Goal: Transaction & Acquisition: Purchase product/service

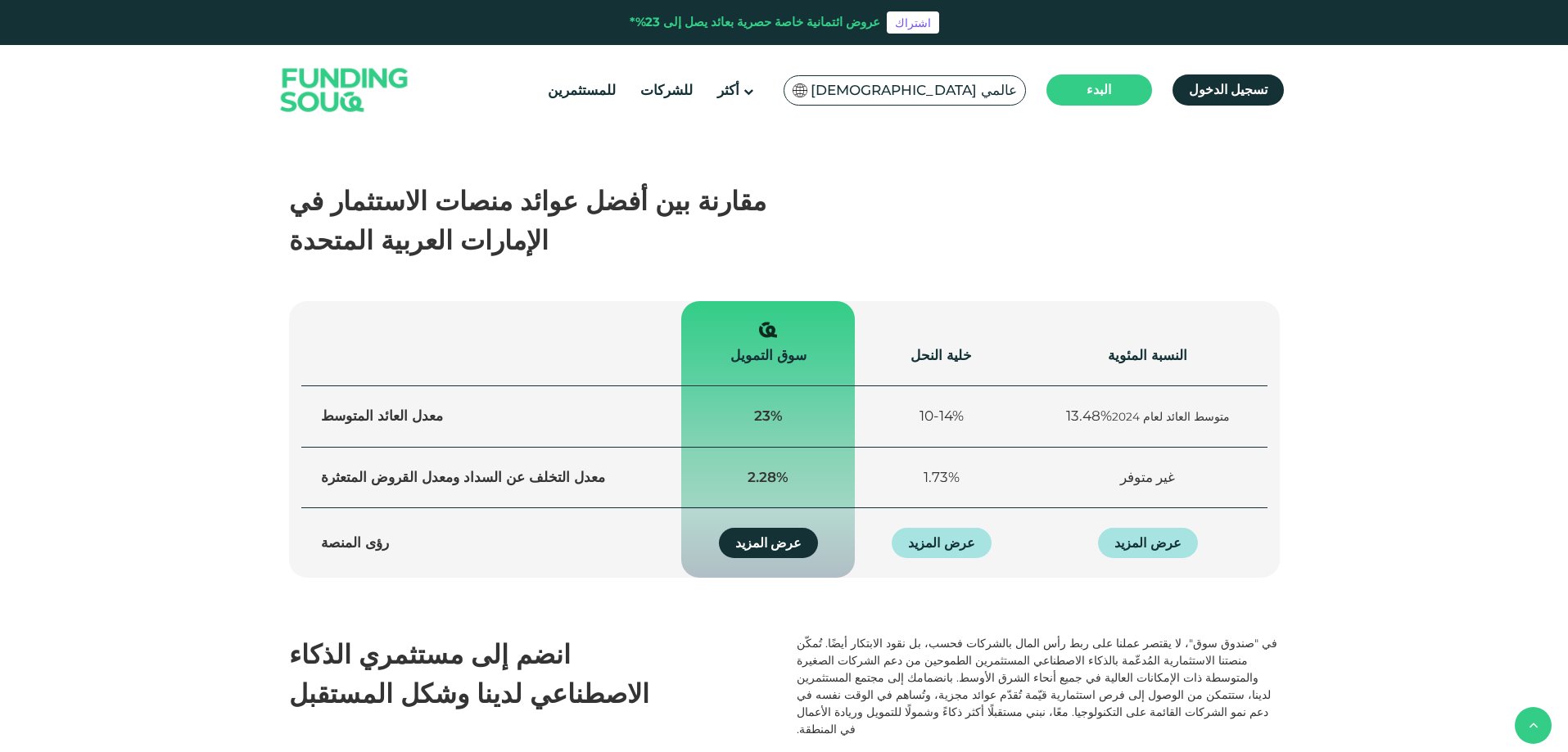
scroll to position [1029, 0]
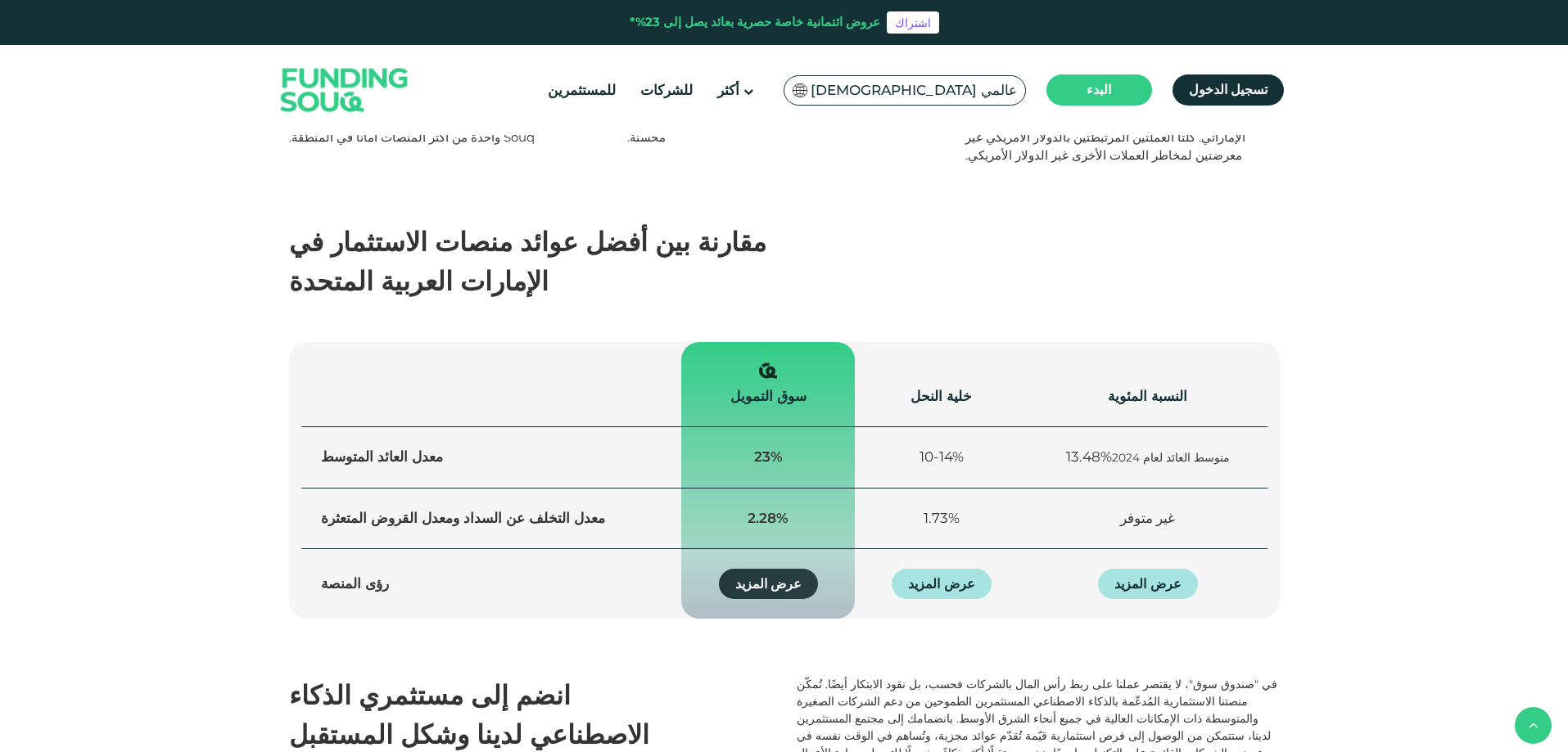
click at [745, 576] on font "عرض المزيد" at bounding box center [768, 584] width 67 height 15
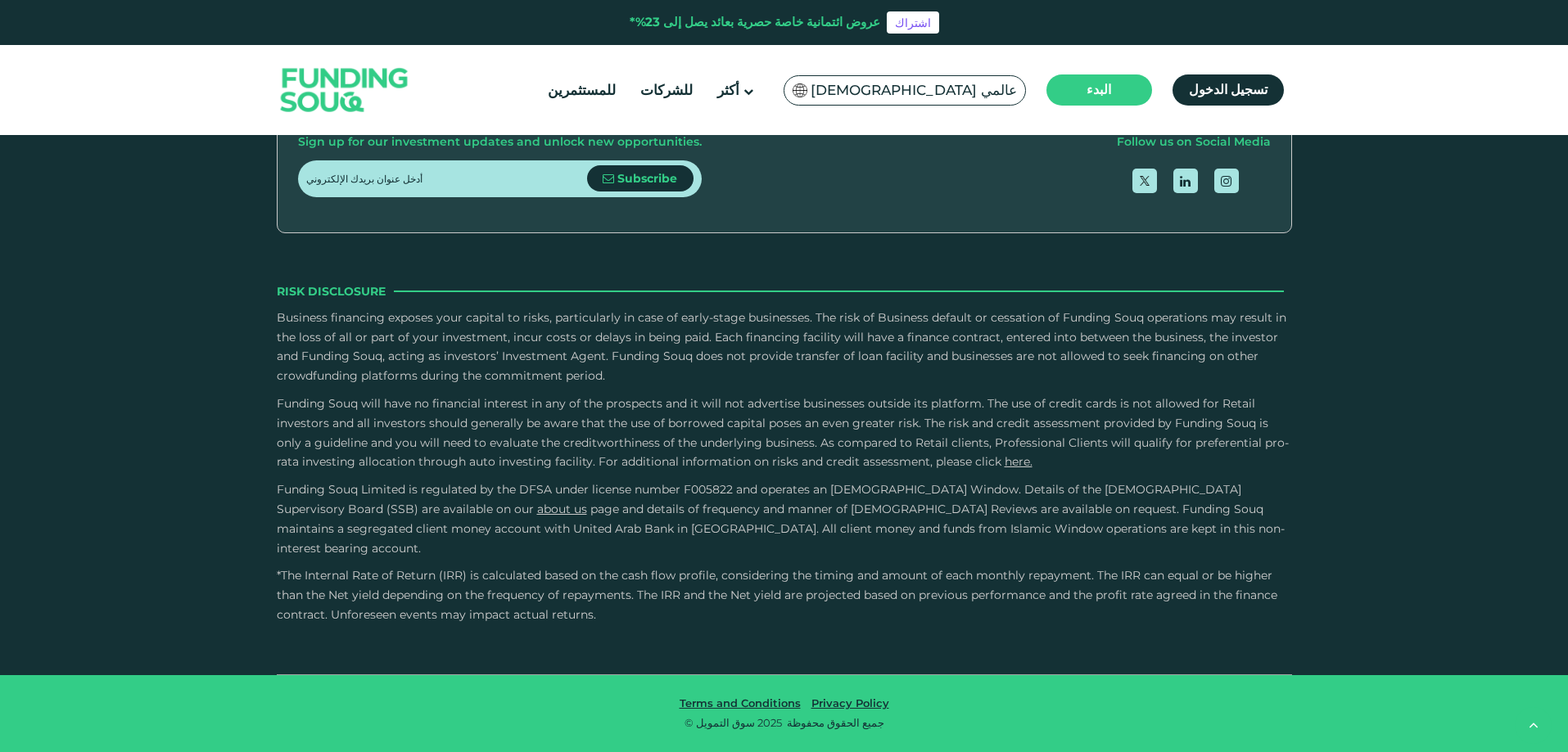
scroll to position [2947, 0]
type tc-range-slider "3"
drag, startPoint x: 823, startPoint y: 411, endPoint x: 740, endPoint y: 418, distance: 83.3
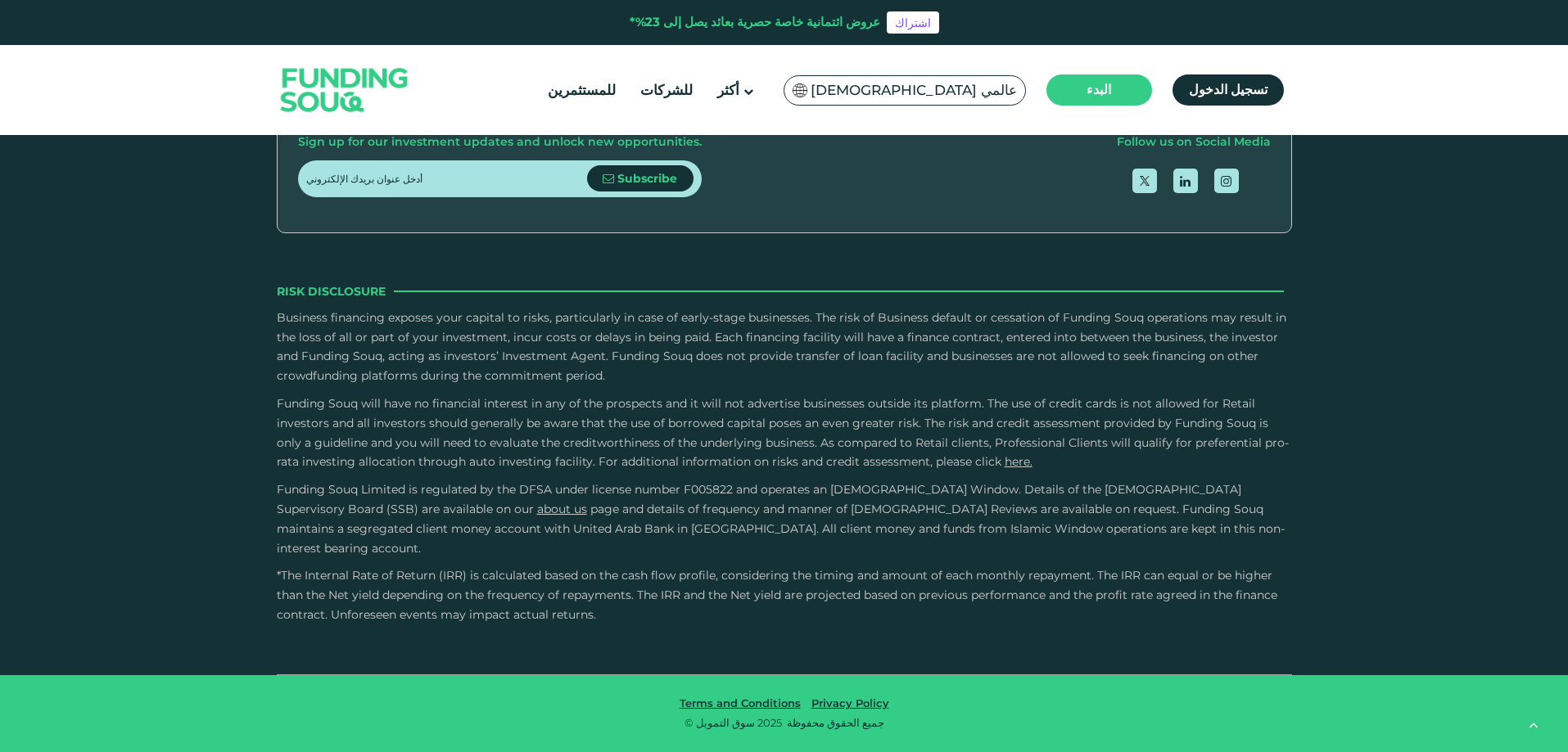
radio input "true"
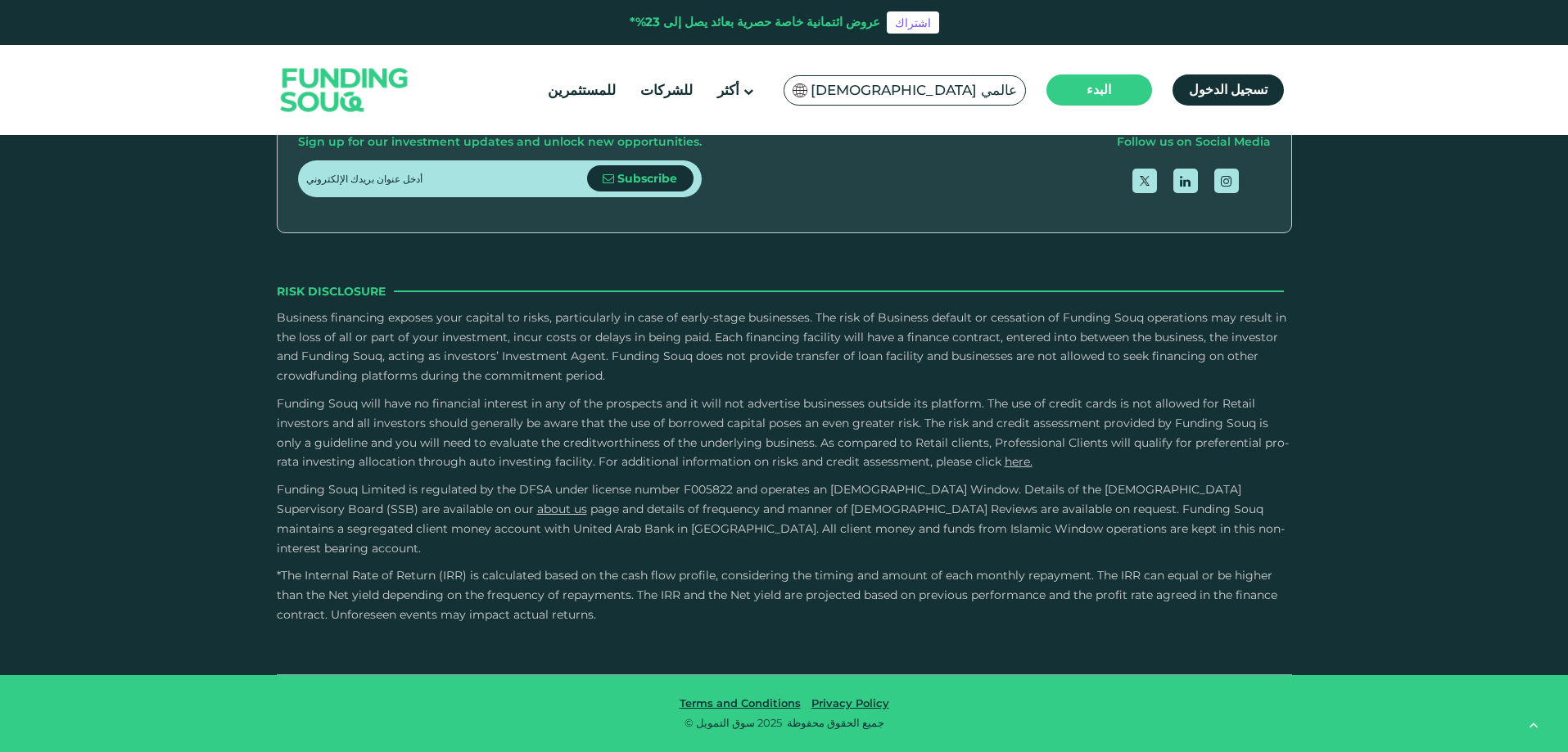
type tc-range-slider "100000"
drag, startPoint x: 366, startPoint y: 405, endPoint x: 354, endPoint y: 406, distance: 12.0
drag, startPoint x: 764, startPoint y: 409, endPoint x: 646, endPoint y: 406, distance: 118.0
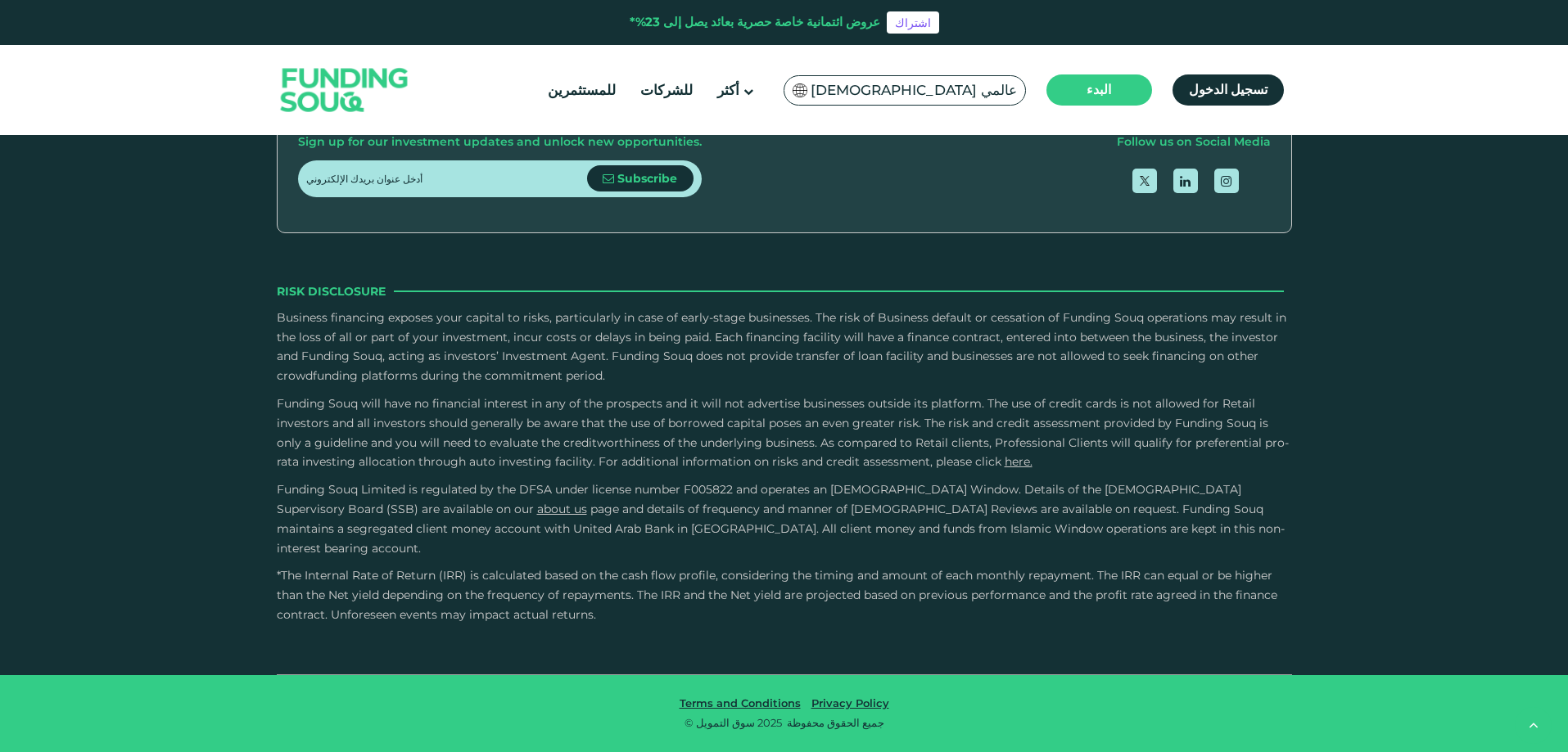
drag, startPoint x: 642, startPoint y: 404, endPoint x: 740, endPoint y: 392, distance: 98.7
type tc-range-slider "5"
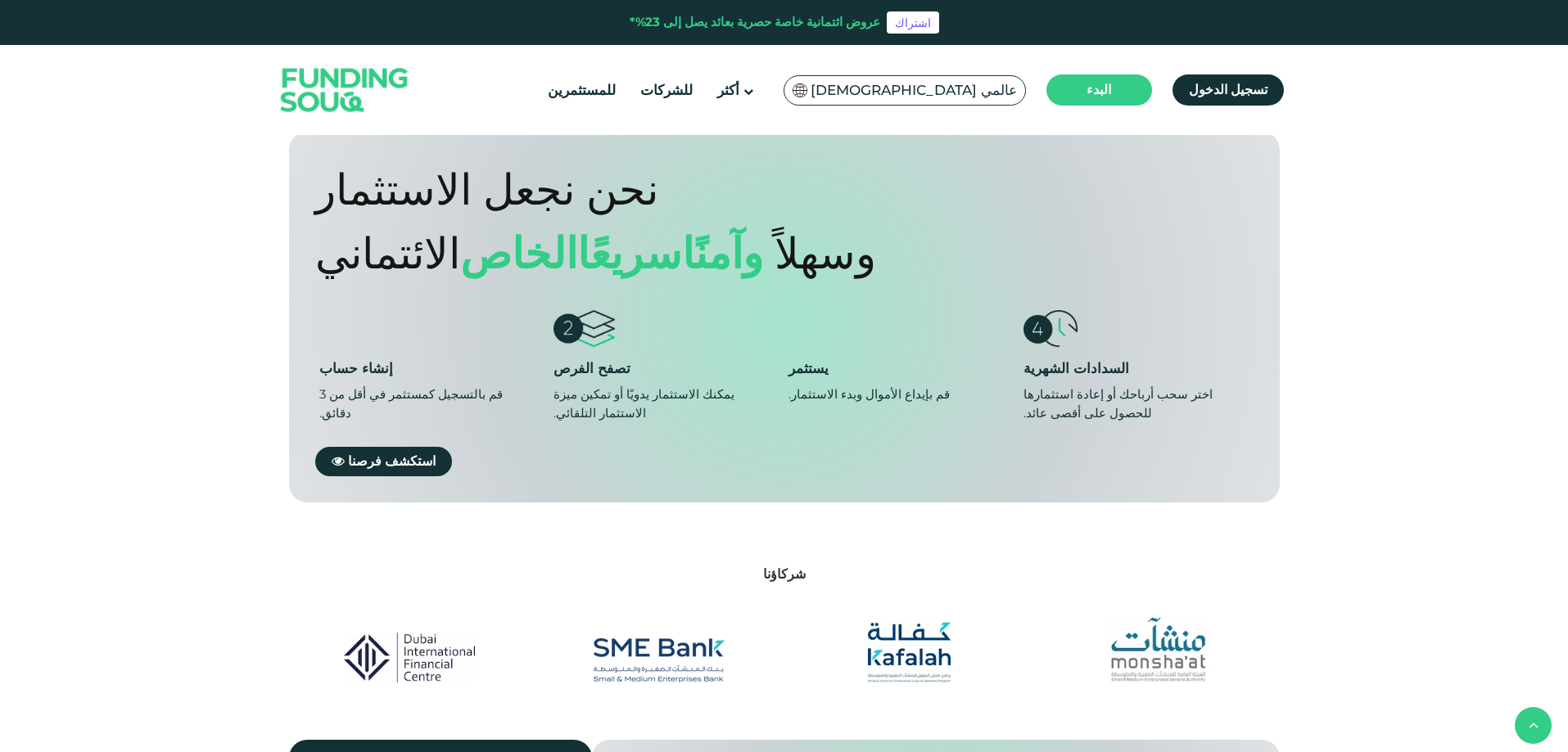
scroll to position [1064, 0]
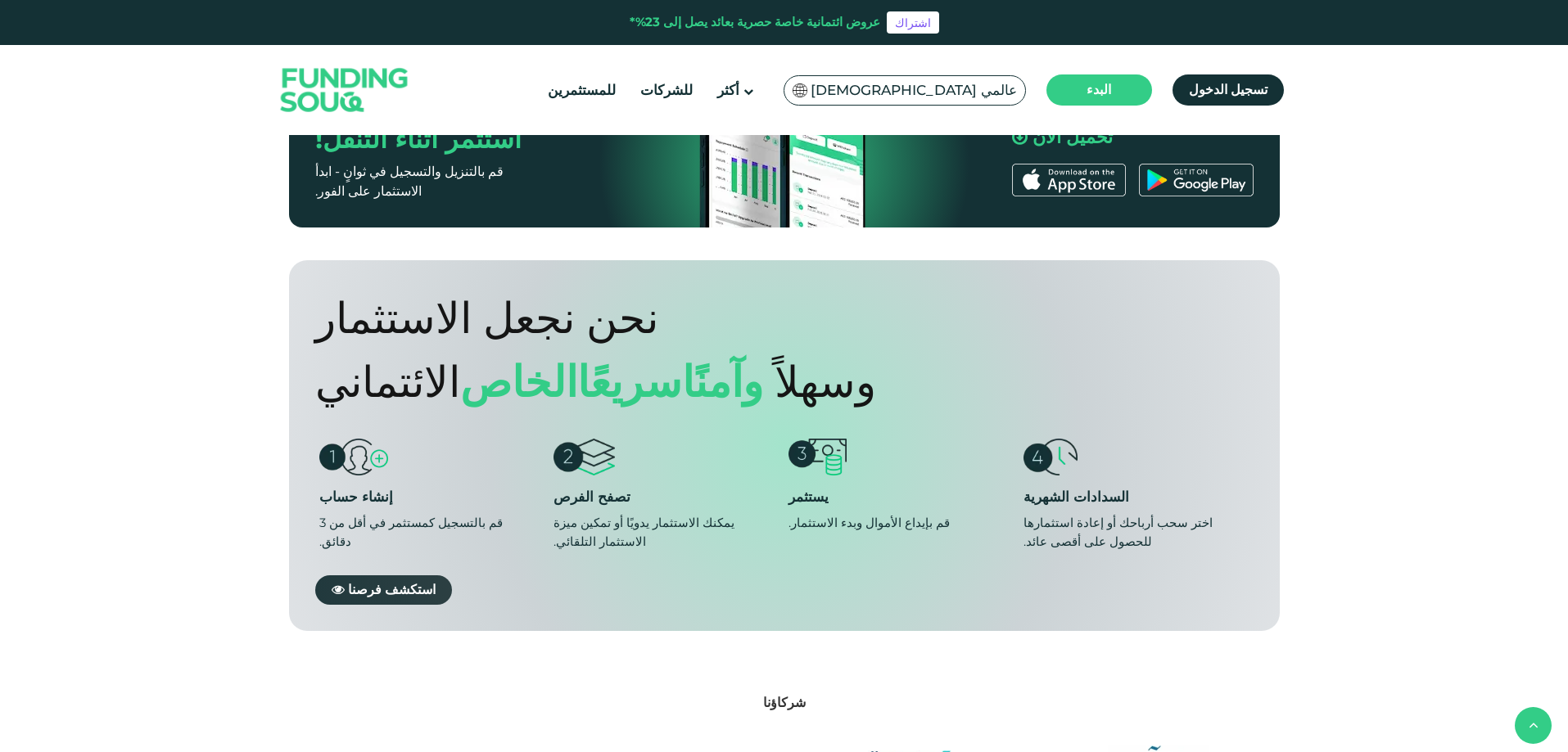
click at [358, 582] on font "استكشف فرصنا" at bounding box center [391, 589] width 88 height 15
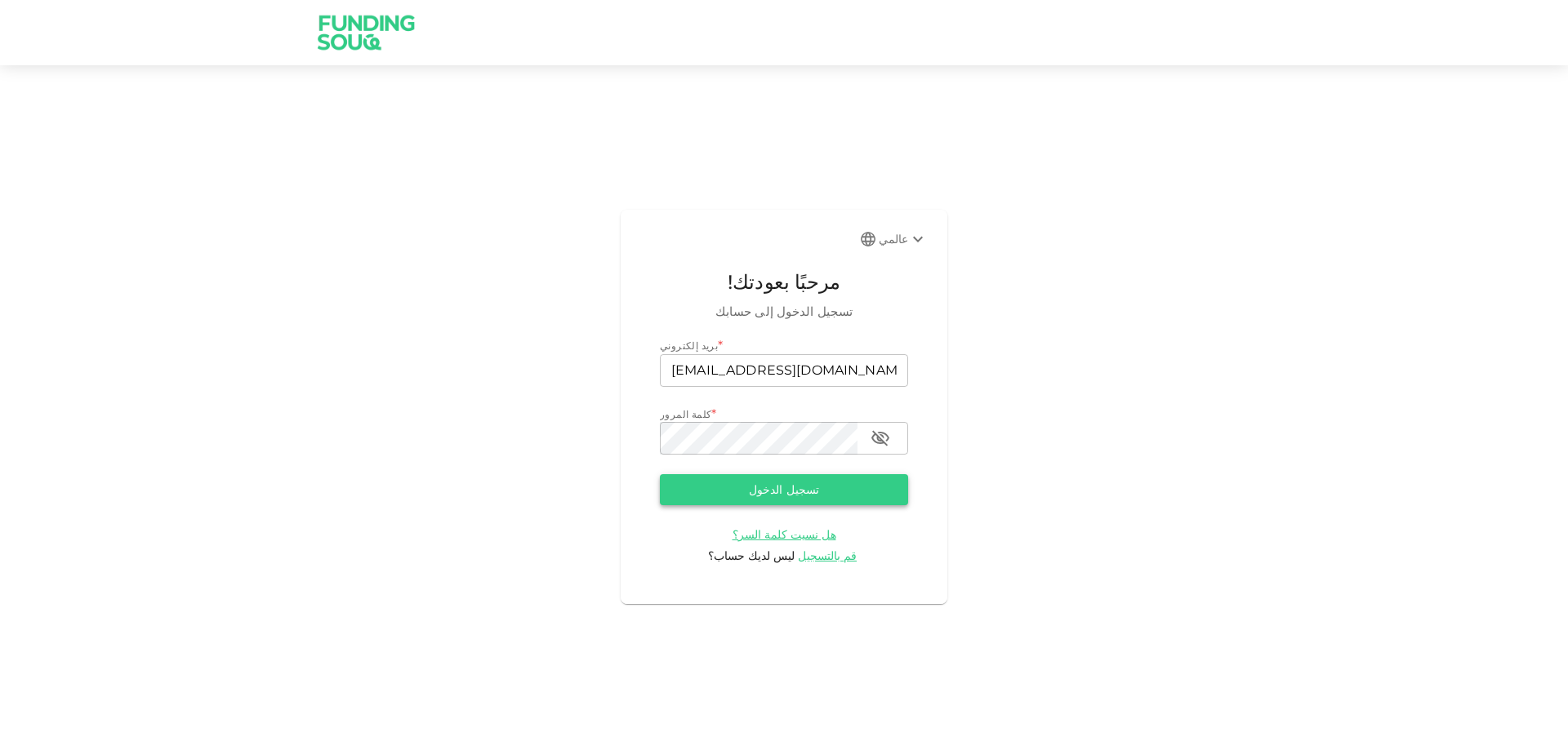
click at [863, 480] on button "تسجيل الدخول" at bounding box center [784, 490] width 248 height 30
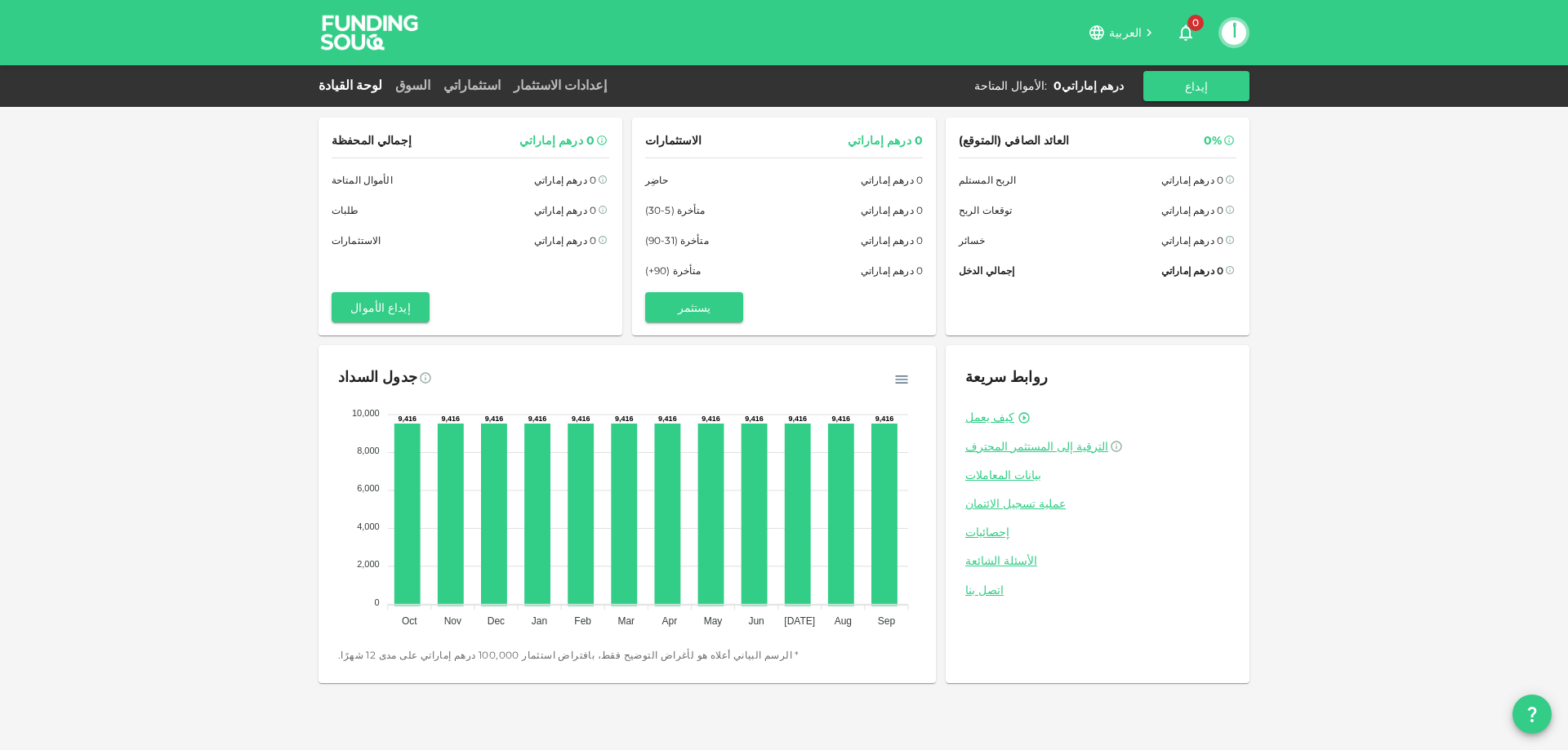
click at [1251, 32] on div "العربية 0 أ" at bounding box center [784, 32] width 1568 height 66
click at [1238, 31] on button "أ" at bounding box center [1234, 32] width 25 height 25
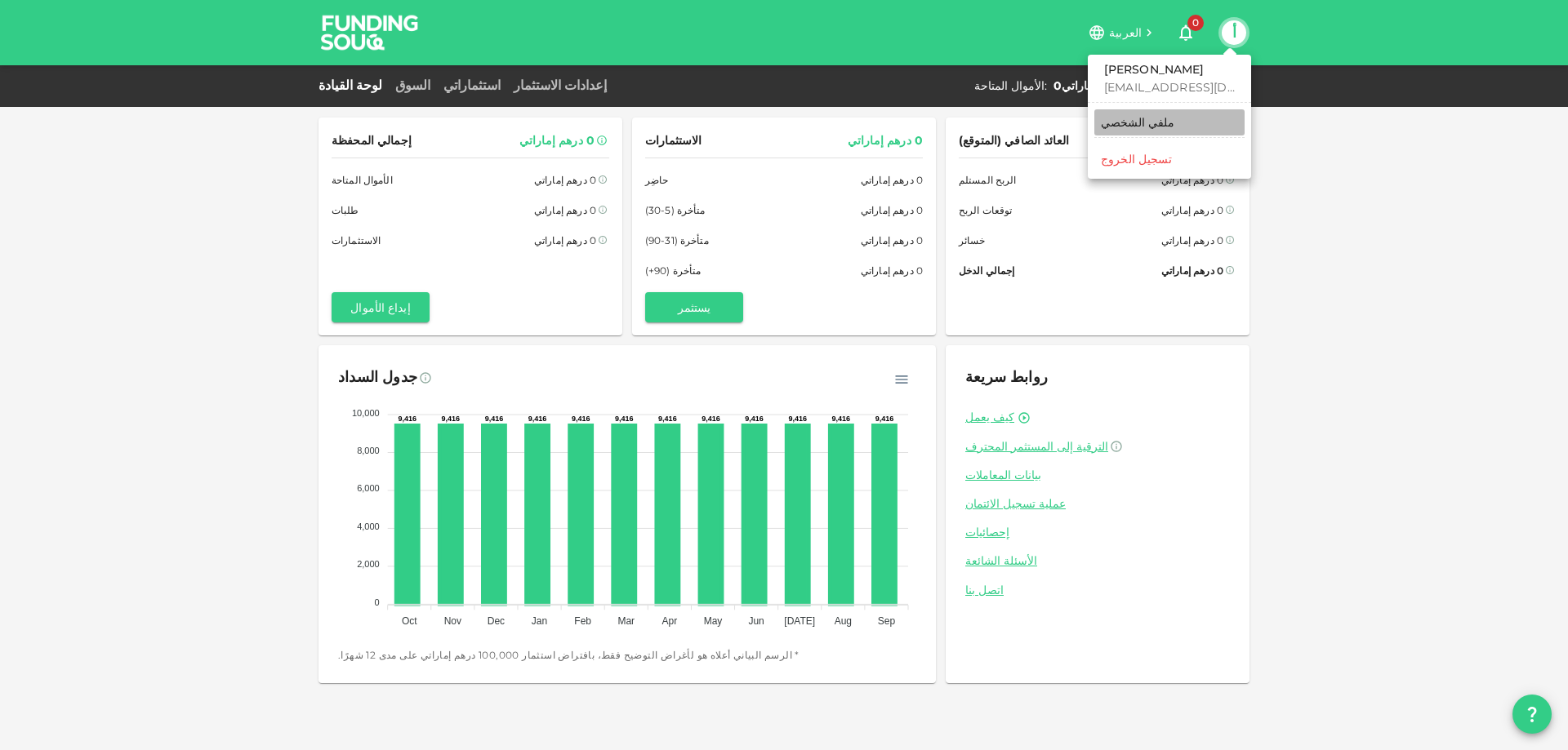
click at [1188, 118] on link "ملفي الشخصي" at bounding box center [1169, 122] width 150 height 27
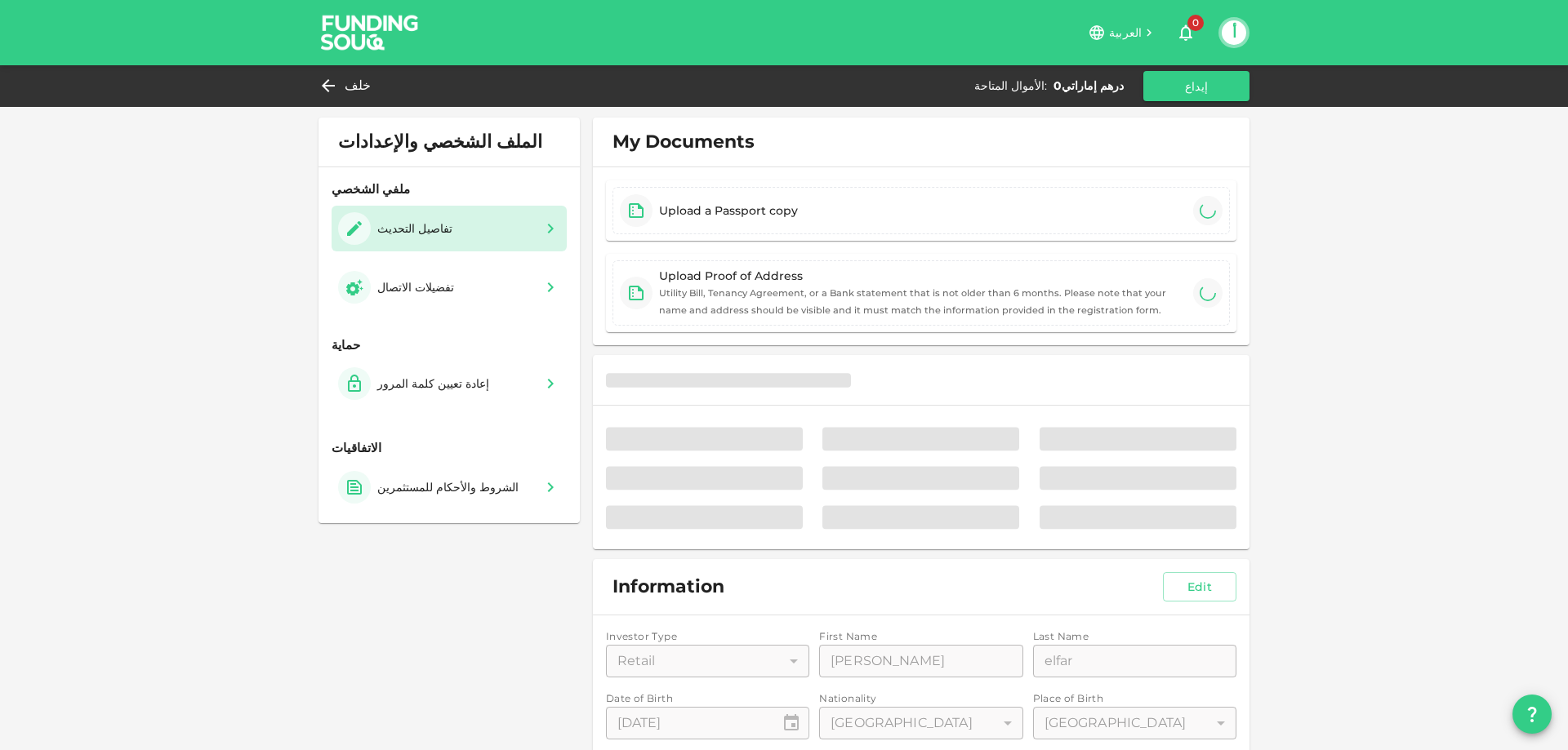
type input "⁦⁨[DATE]⁩⁩"
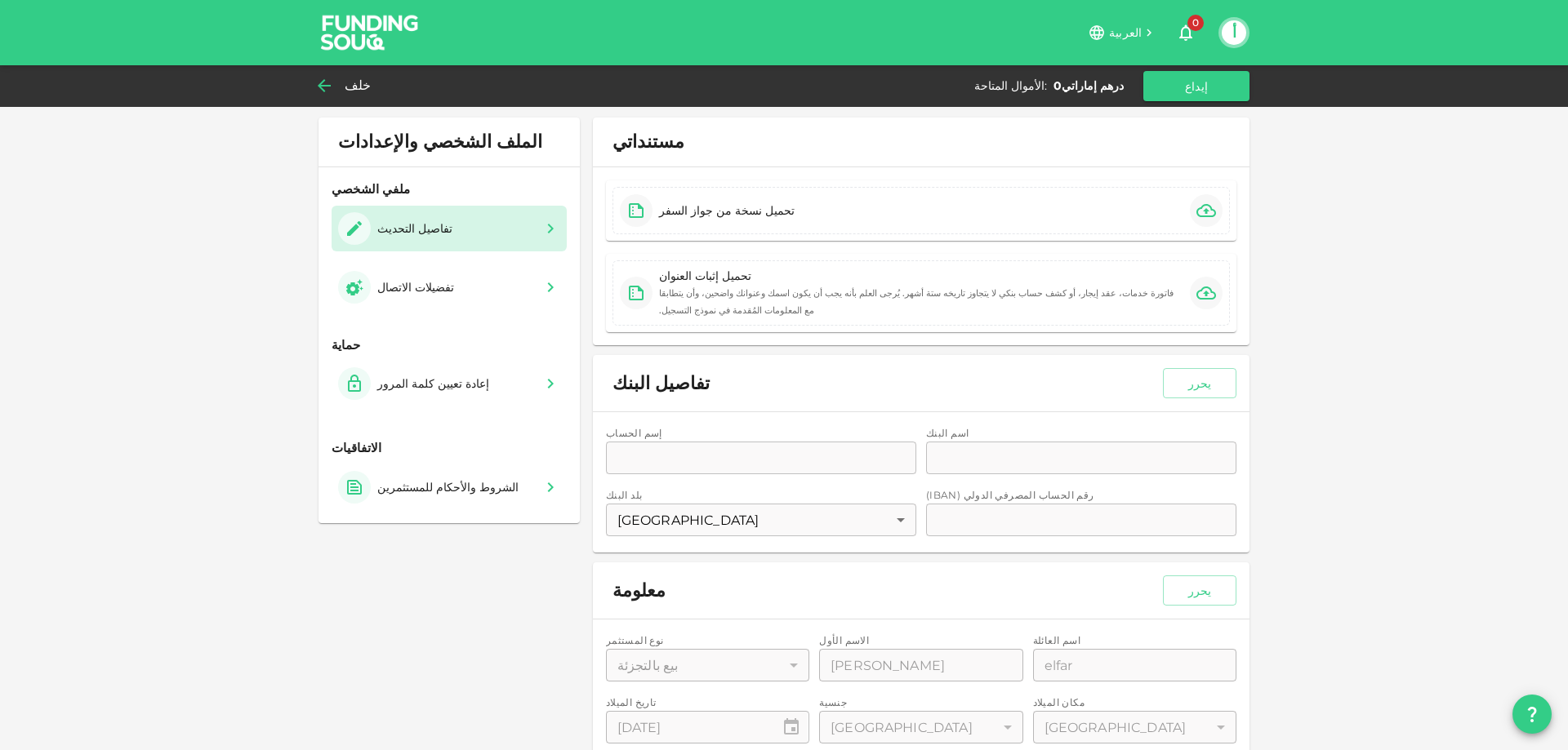
click at [330, 79] on icon at bounding box center [324, 85] width 20 height 20
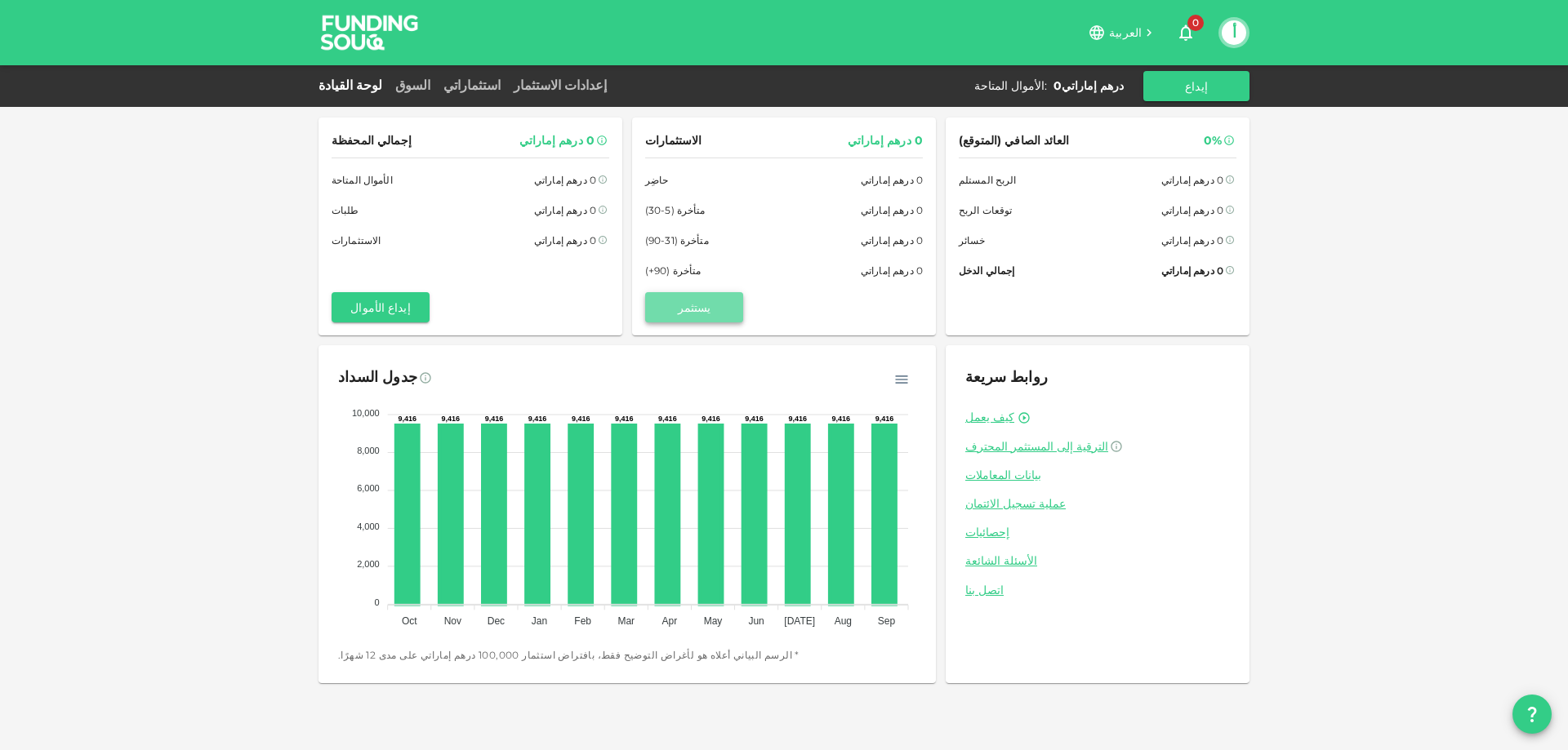
click at [674, 304] on button "يستثمر" at bounding box center [693, 308] width 98 height 30
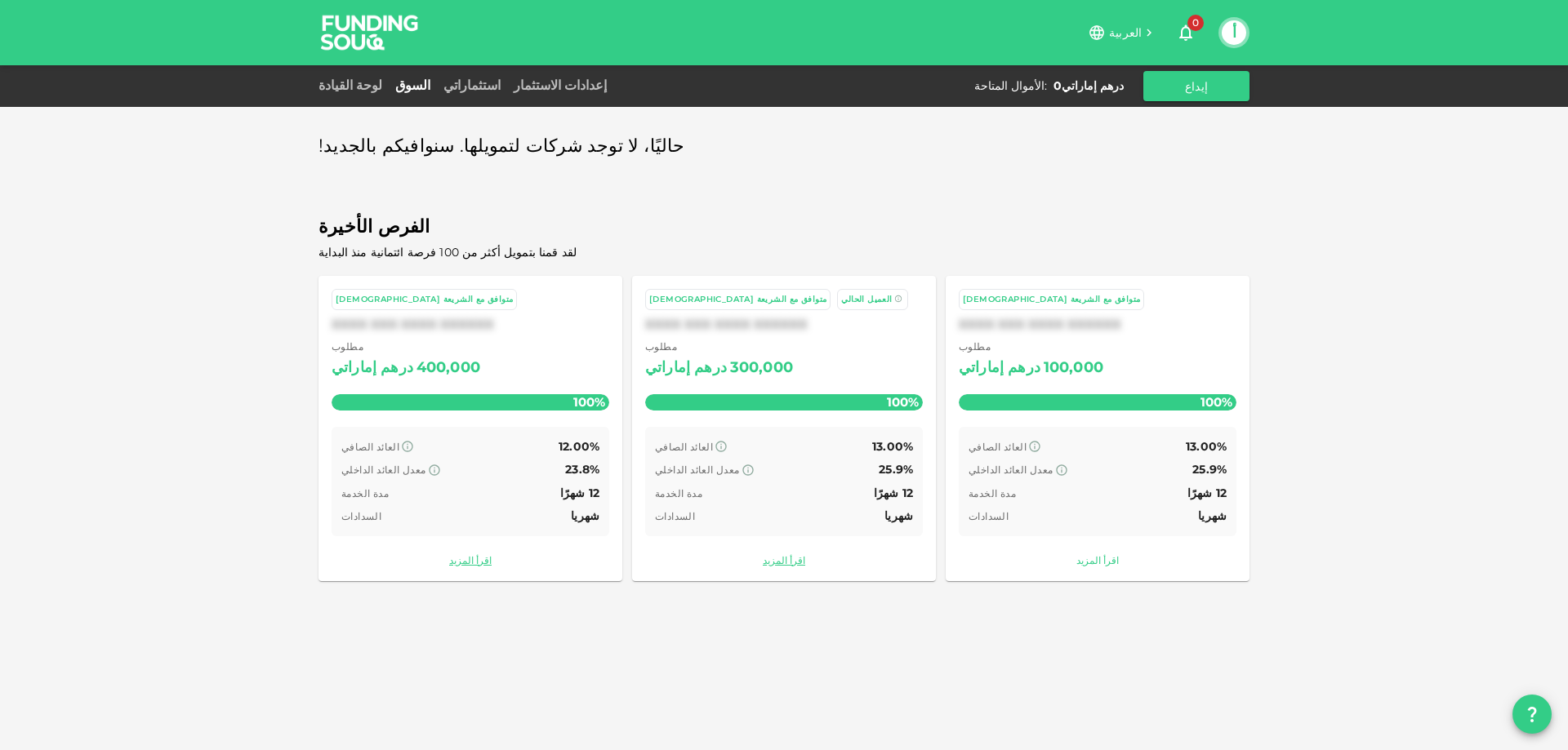
click at [1086, 563] on font "اقرأ المزيد" at bounding box center [1097, 560] width 43 height 12
click at [351, 90] on font "لوحة القيادة" at bounding box center [349, 85] width 64 height 15
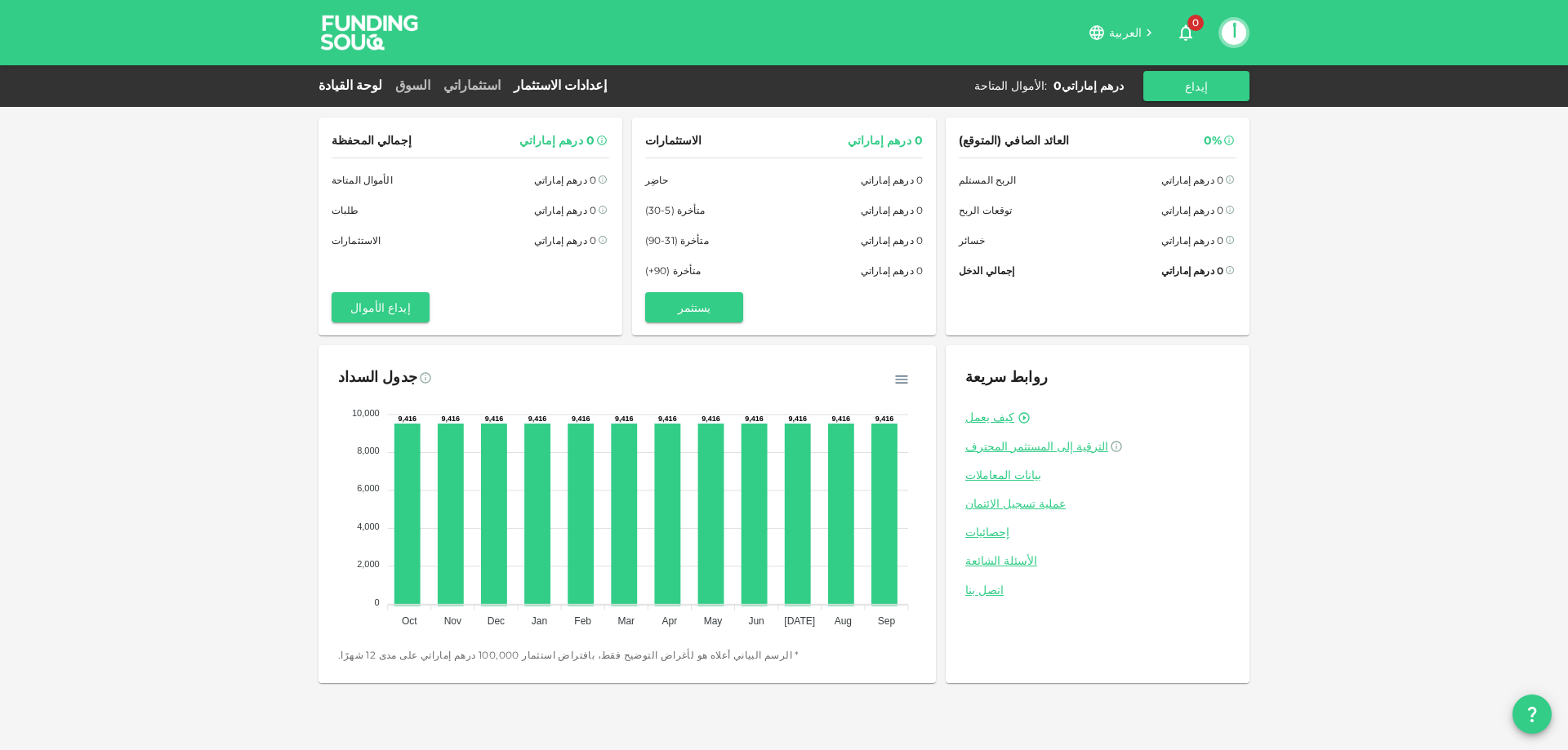
click at [514, 85] on font "إعدادات الاستثمار" at bounding box center [560, 85] width 93 height 15
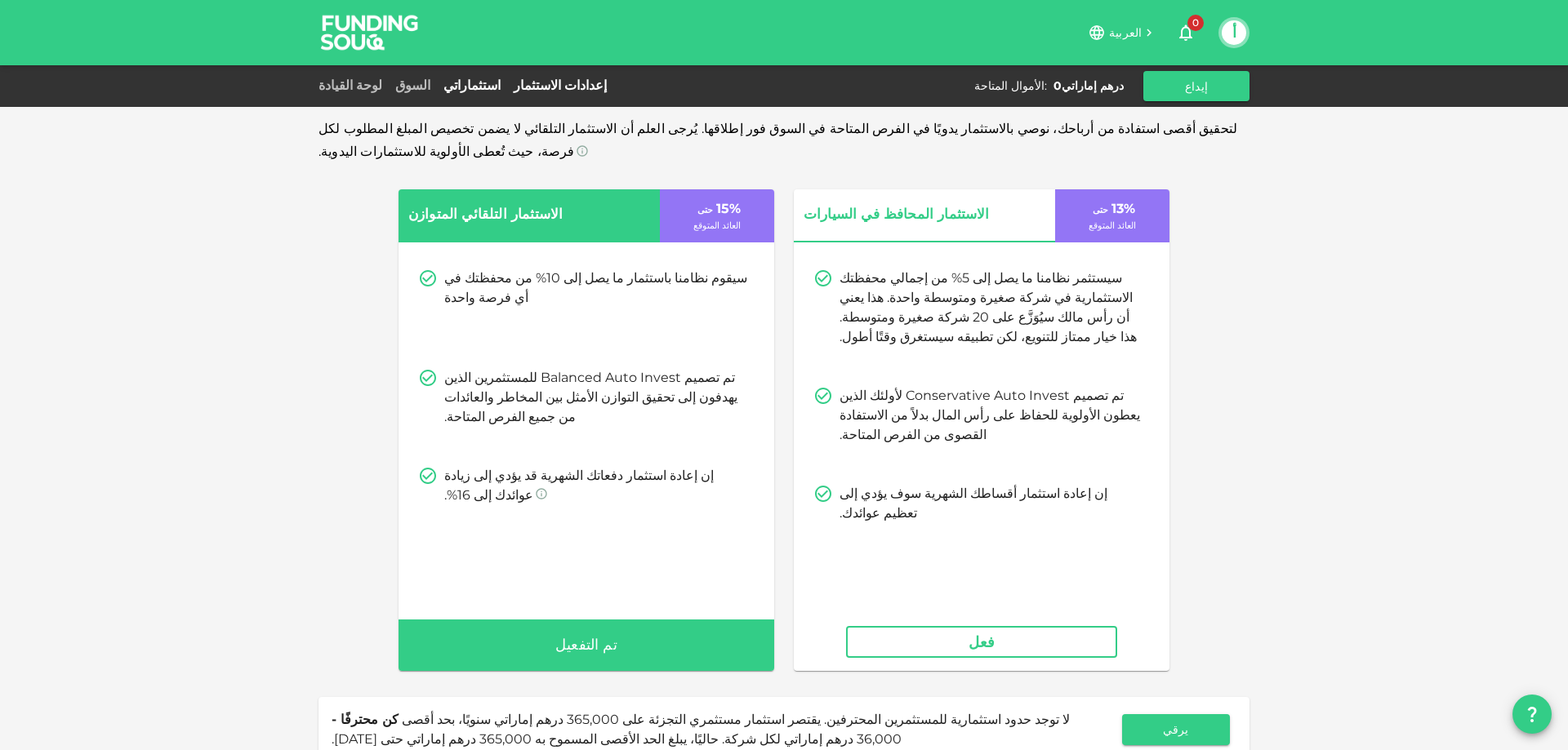
click at [449, 79] on font "استثماراتي" at bounding box center [472, 85] width 57 height 15
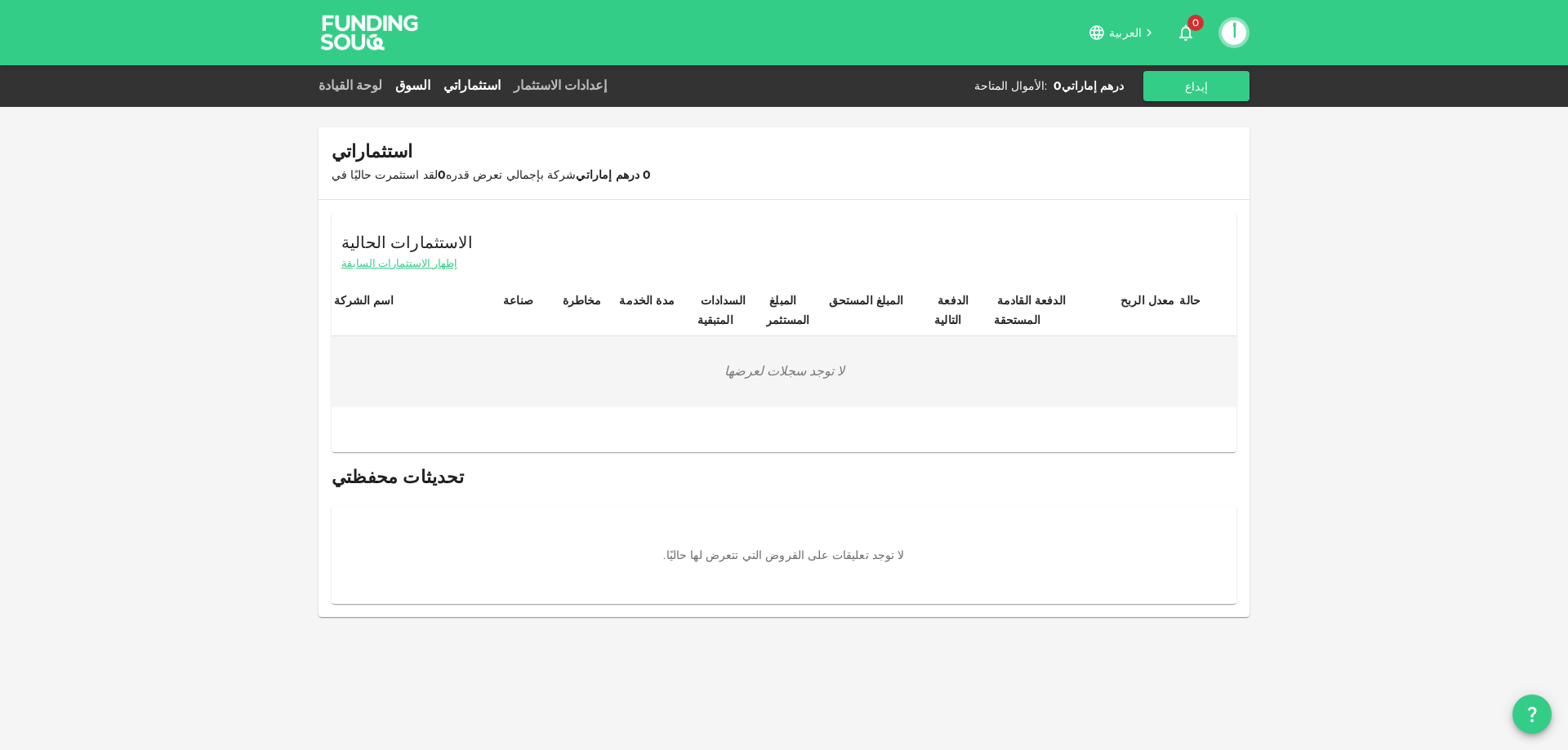
click at [399, 82] on font "السوق" at bounding box center [412, 85] width 35 height 15
